Goal: Check status: Check status

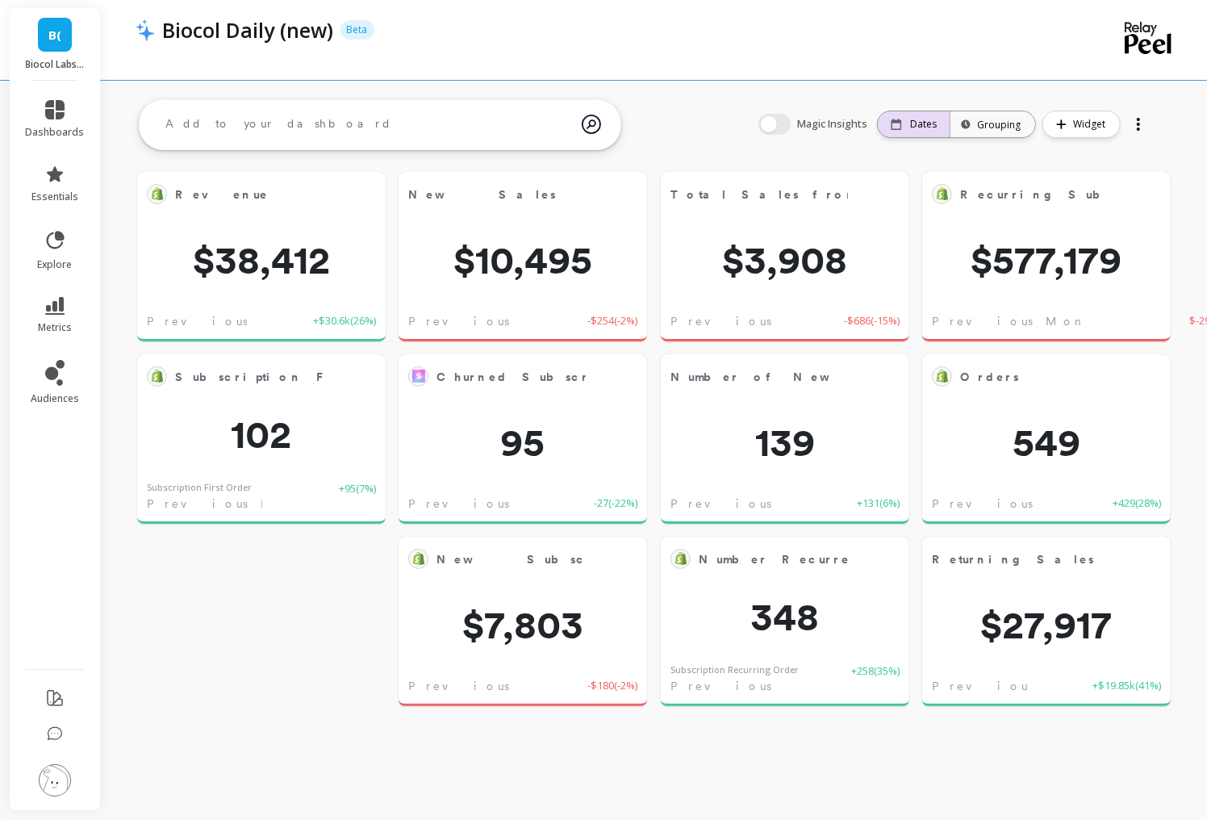
click at [916, 127] on p "Dates" at bounding box center [923, 124] width 27 height 13
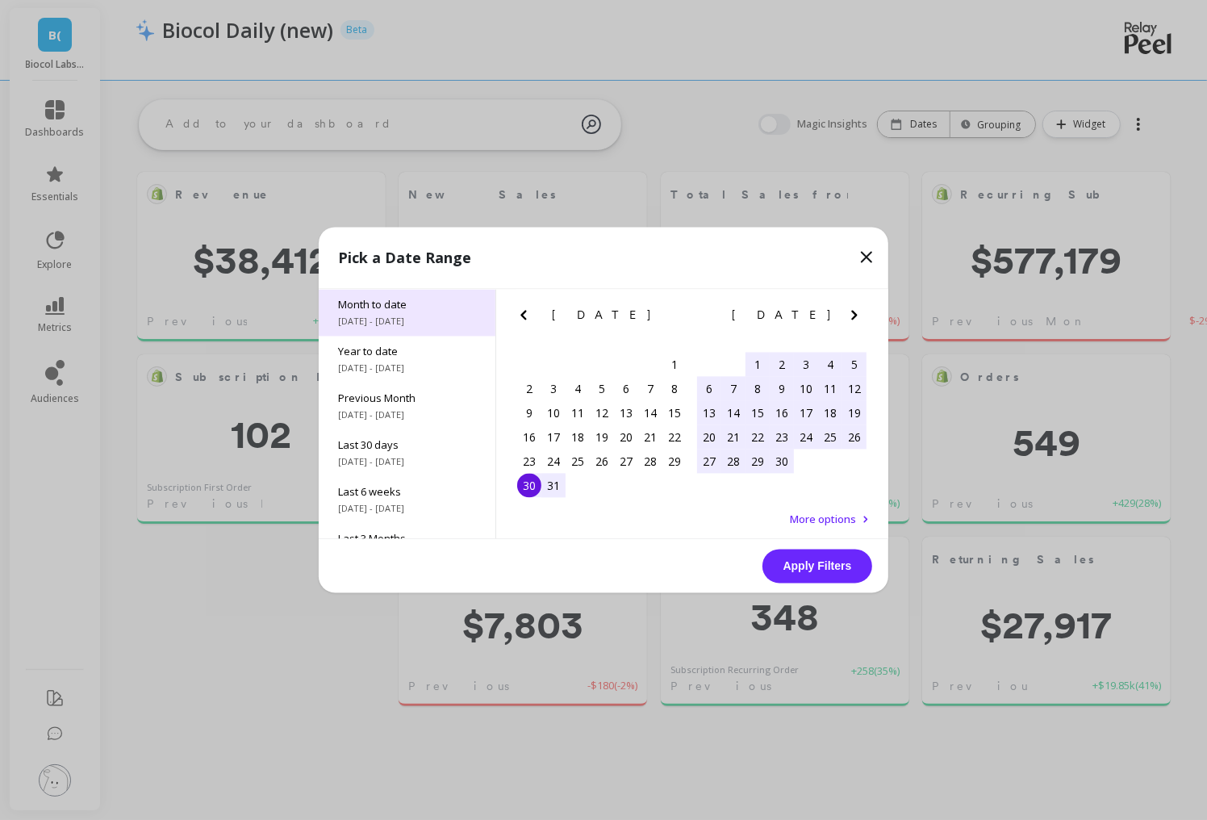
click at [439, 307] on span "Month to date" at bounding box center [407, 305] width 138 height 15
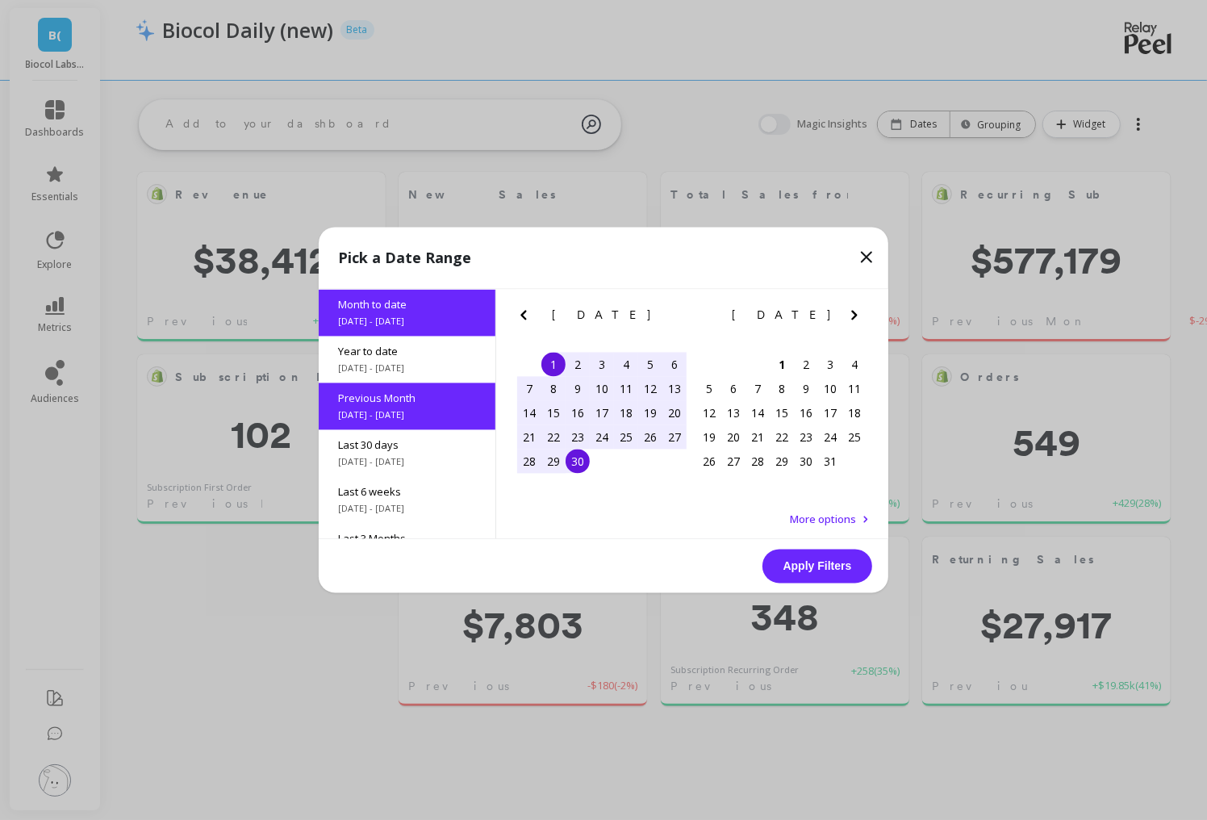
click at [579, 460] on div "30" at bounding box center [578, 461] width 24 height 24
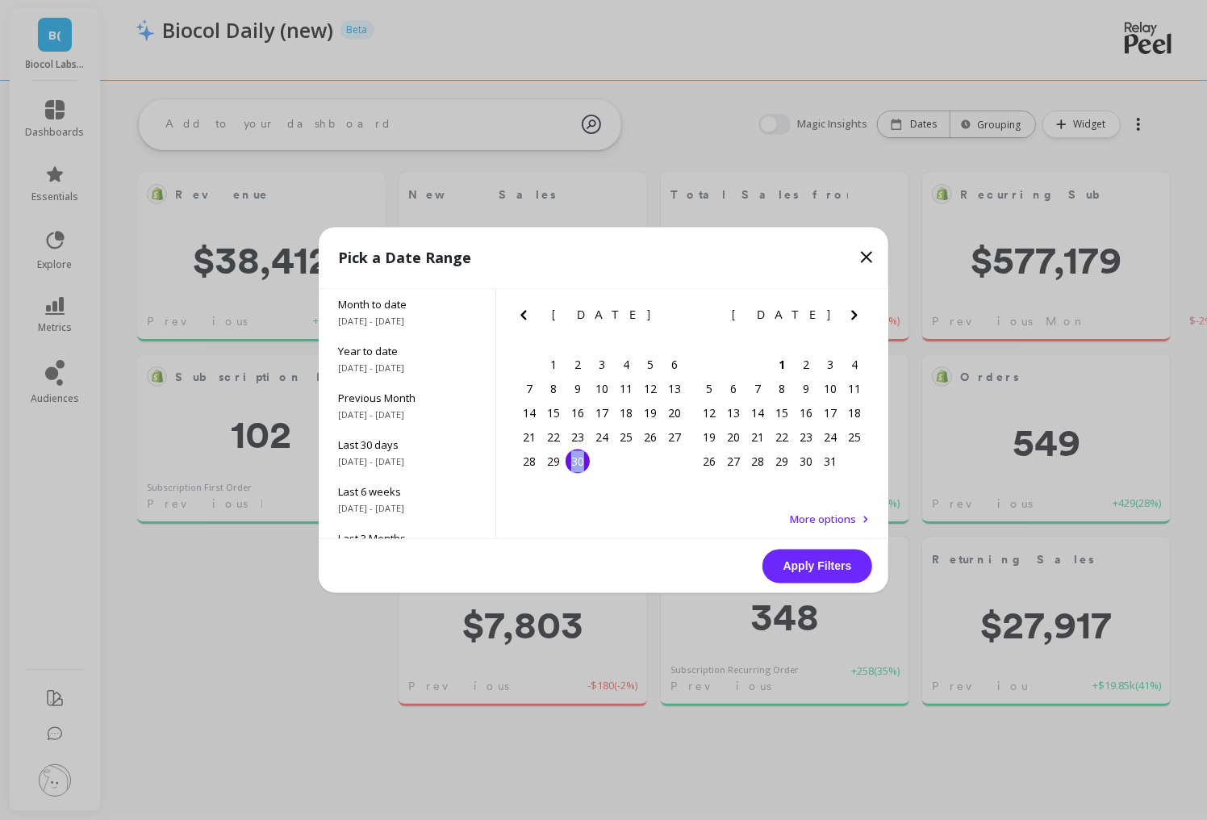
click at [579, 460] on div "30" at bounding box center [578, 461] width 24 height 24
click at [812, 567] on button "Apply Filters" at bounding box center [817, 566] width 110 height 34
